Goal: Navigation & Orientation: Find specific page/section

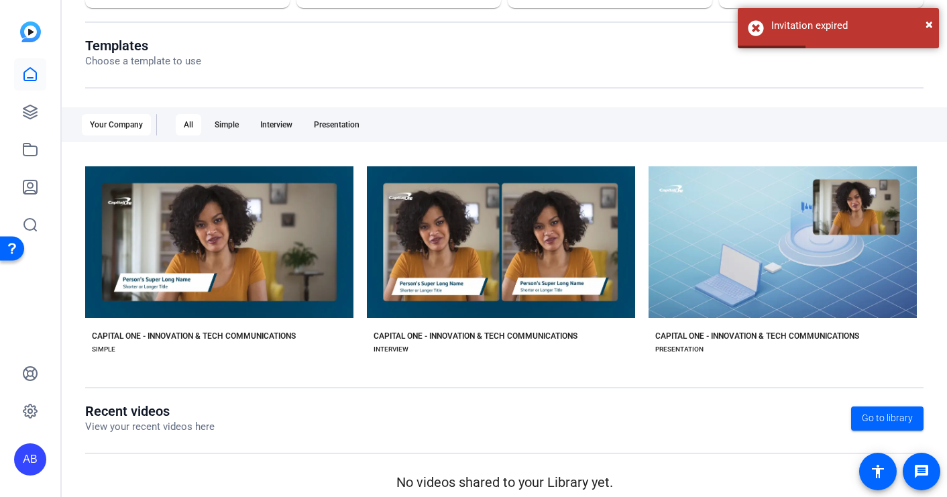
scroll to position [136, 0]
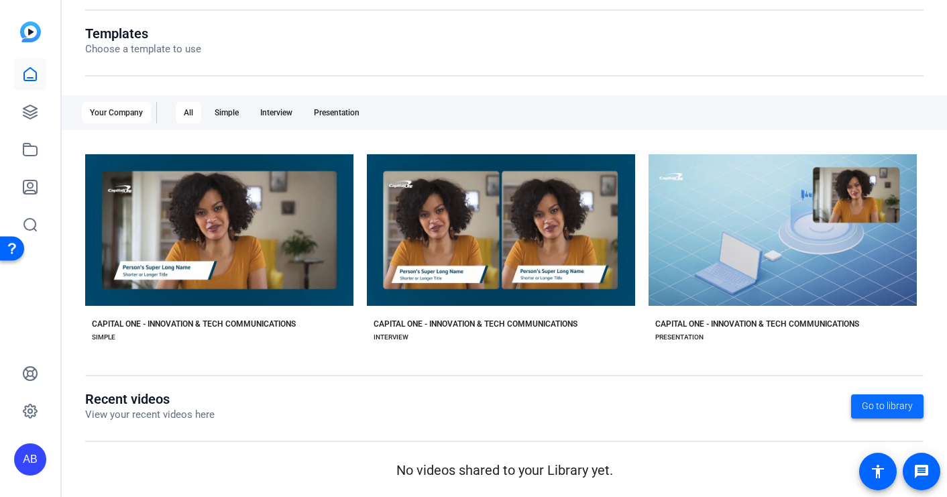
click at [871, 403] on span "Go to library" at bounding box center [887, 406] width 51 height 14
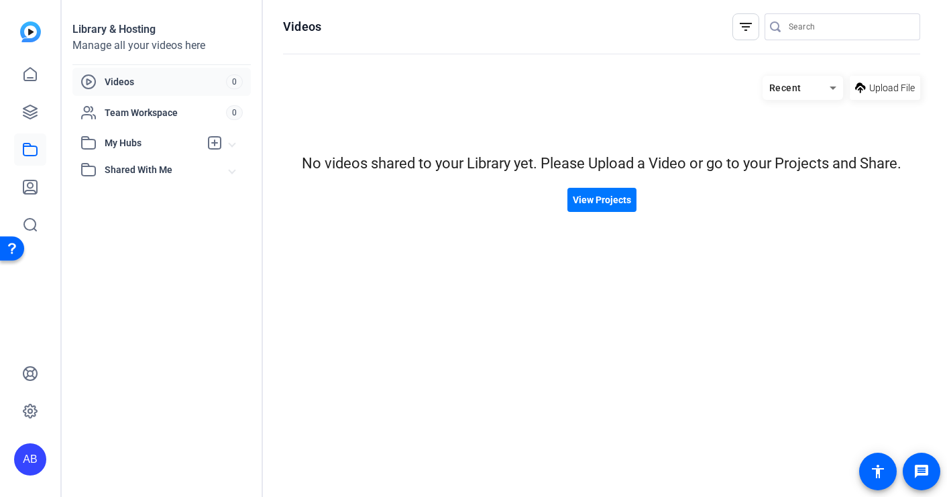
click at [140, 85] on span "Videos" at bounding box center [165, 81] width 121 height 13
click at [127, 170] on span "Shared With Me" at bounding box center [167, 170] width 125 height 14
click at [131, 86] on span "Videos" at bounding box center [165, 81] width 121 height 13
click at [599, 198] on span "View Projects" at bounding box center [602, 200] width 58 height 14
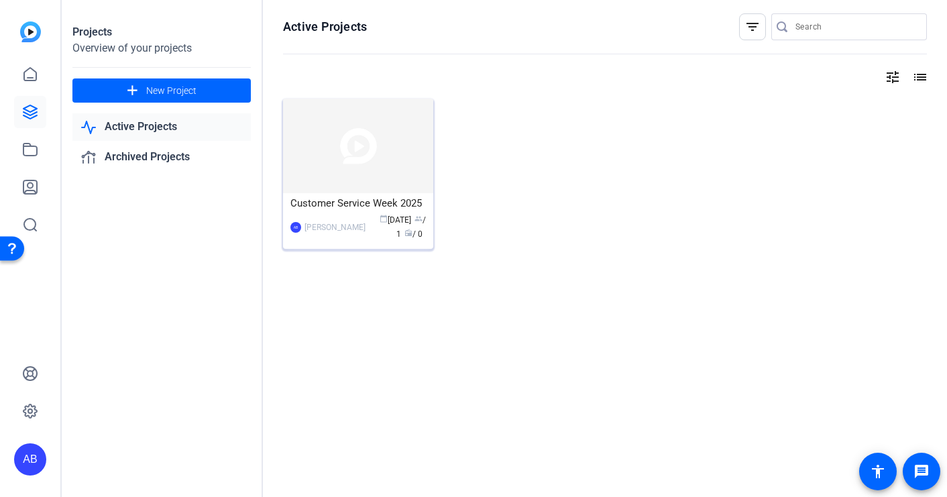
click at [417, 160] on img at bounding box center [358, 146] width 150 height 95
